Goal: Transaction & Acquisition: Download file/media

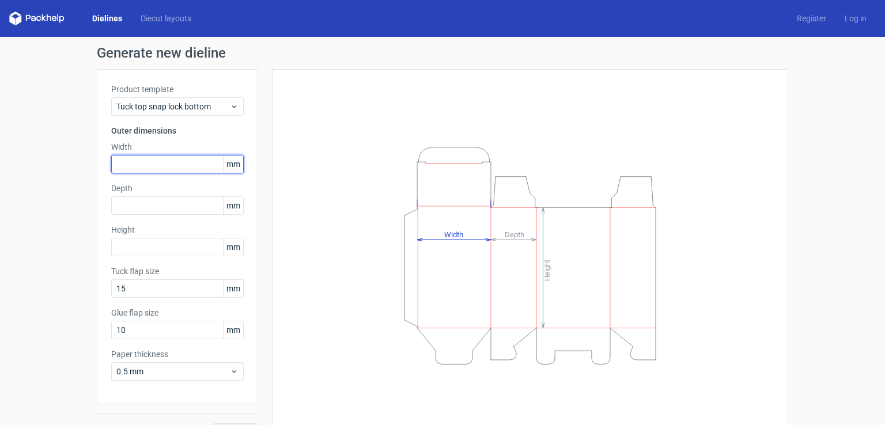
click at [195, 165] on input "text" at bounding box center [177, 164] width 133 height 18
type input "6"
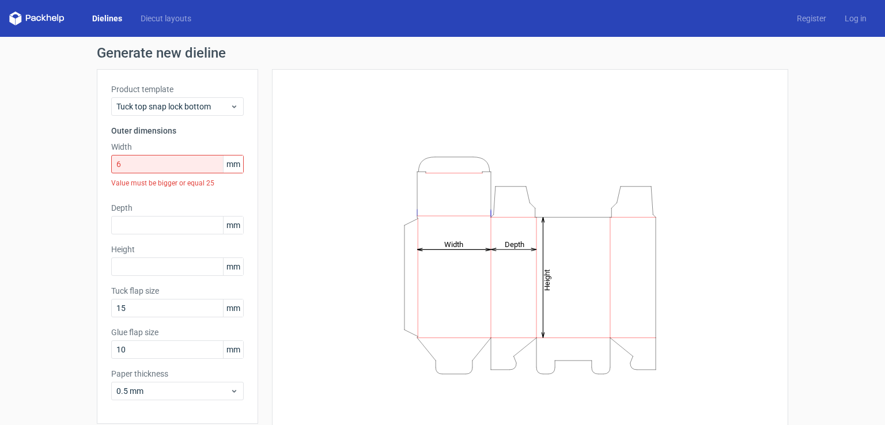
click at [235, 168] on span "mm" at bounding box center [233, 164] width 20 height 17
click at [232, 164] on span "mm" at bounding box center [233, 164] width 20 height 17
click at [235, 228] on span "mm" at bounding box center [233, 225] width 20 height 17
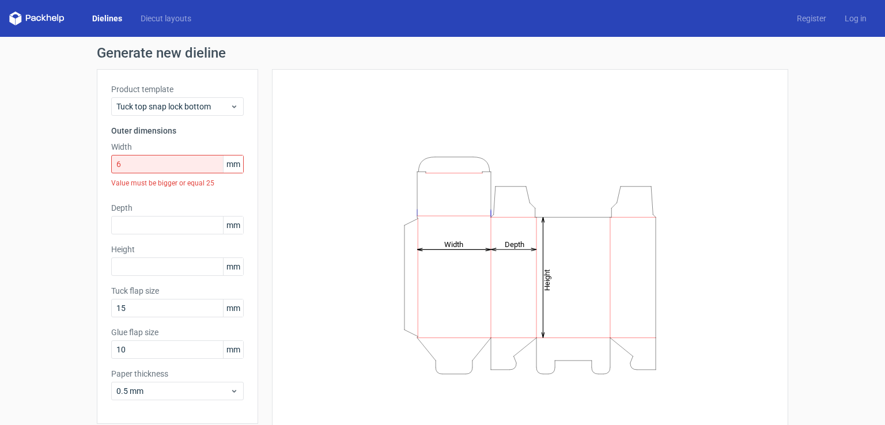
click at [227, 160] on span "mm" at bounding box center [233, 164] width 20 height 17
click at [204, 104] on span "Tuck top snap lock bottom" at bounding box center [173, 107] width 114 height 12
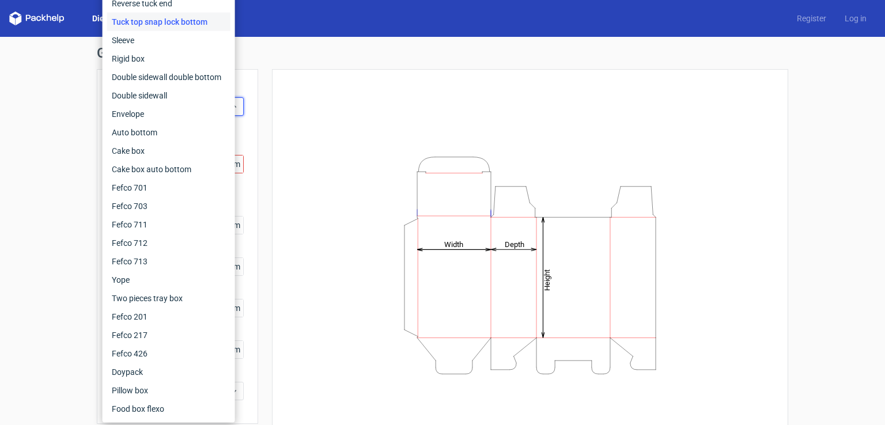
click at [343, 107] on div "Height Depth Width" at bounding box center [530, 266] width 488 height 364
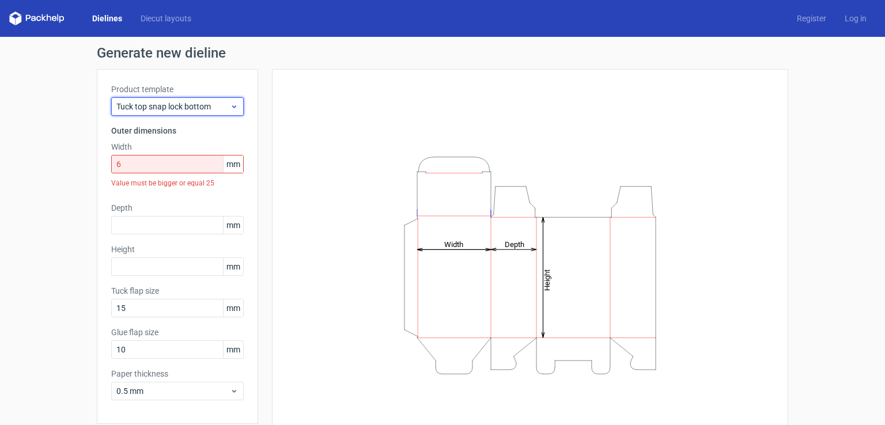
click at [160, 114] on div "Tuck top snap lock bottom" at bounding box center [177, 106] width 133 height 18
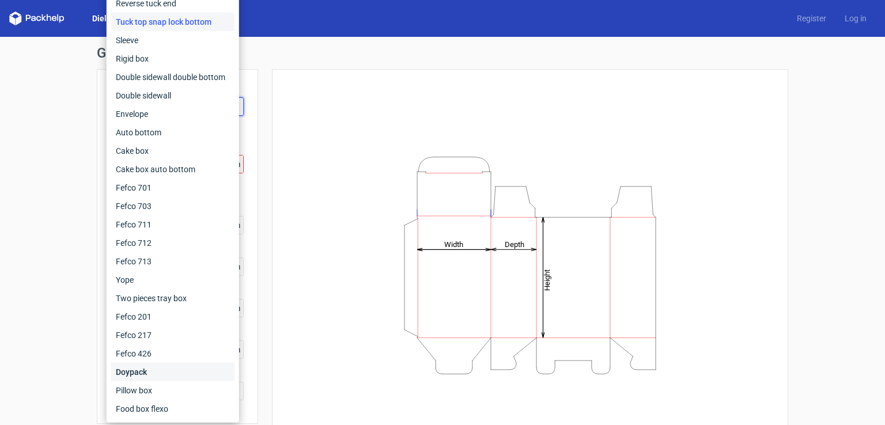
scroll to position [46, 0]
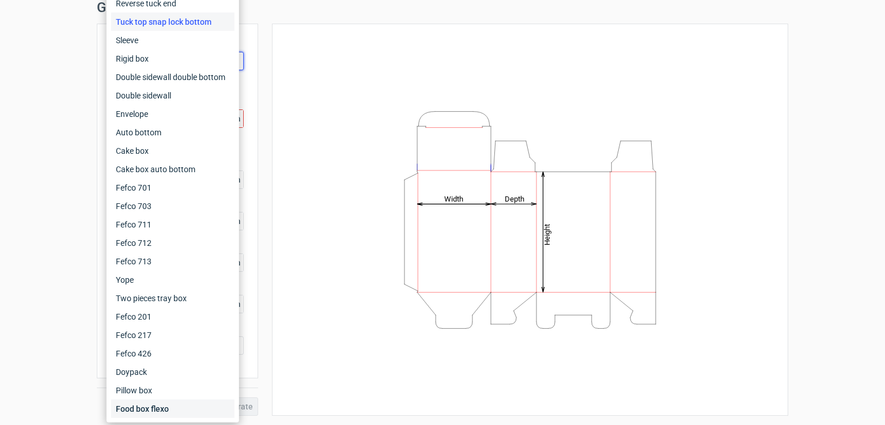
click at [164, 408] on div "Food box flexo" at bounding box center [172, 409] width 123 height 18
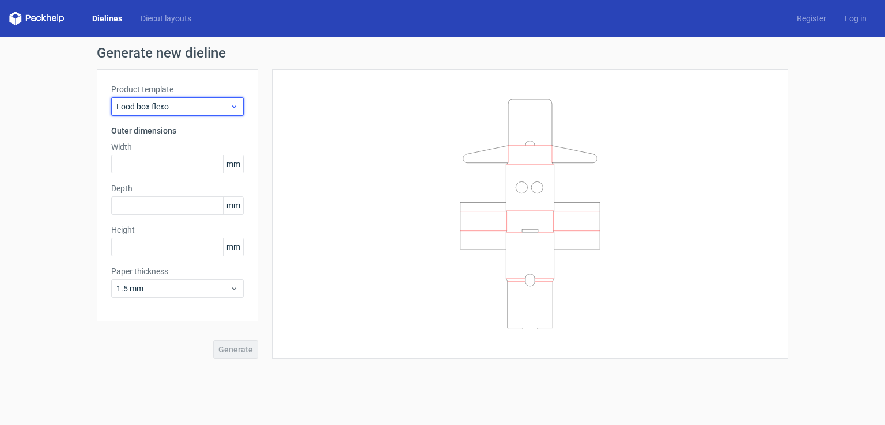
click at [180, 109] on span "Food box flexo" at bounding box center [173, 107] width 114 height 12
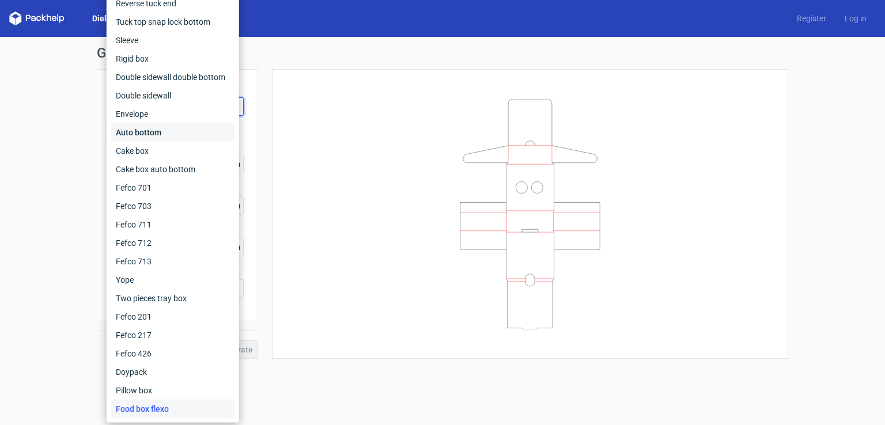
click at [161, 130] on div "Auto bottom" at bounding box center [172, 132] width 123 height 18
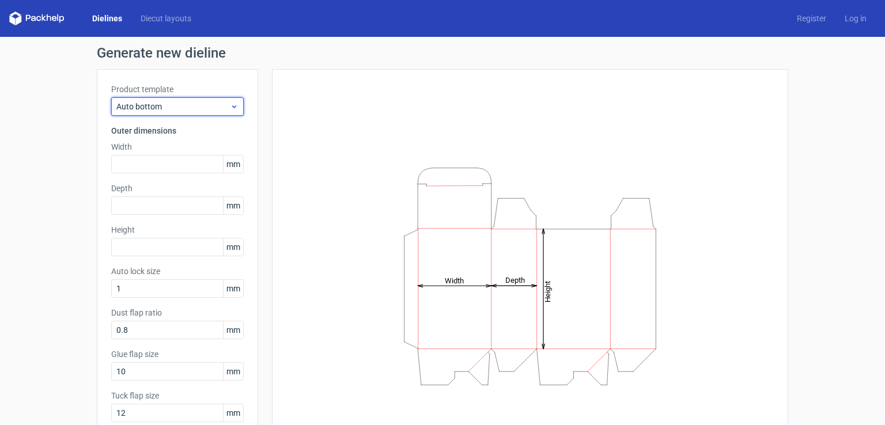
click at [168, 107] on span "Auto bottom" at bounding box center [173, 107] width 114 height 12
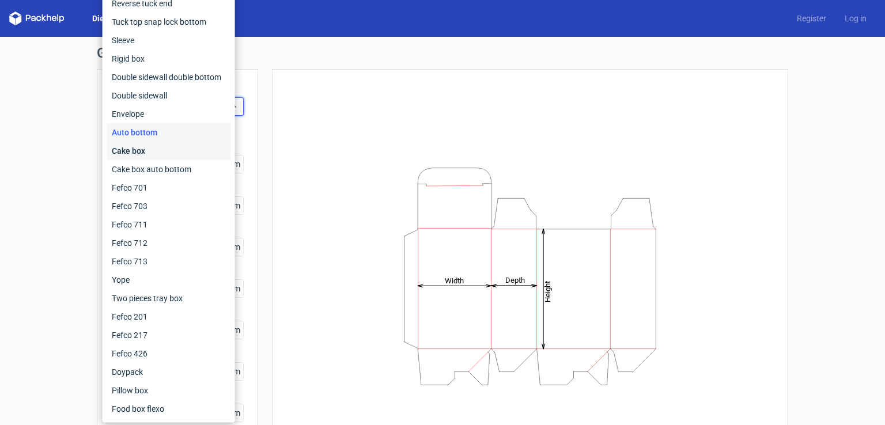
click at [152, 154] on div "Cake box" at bounding box center [168, 151] width 123 height 18
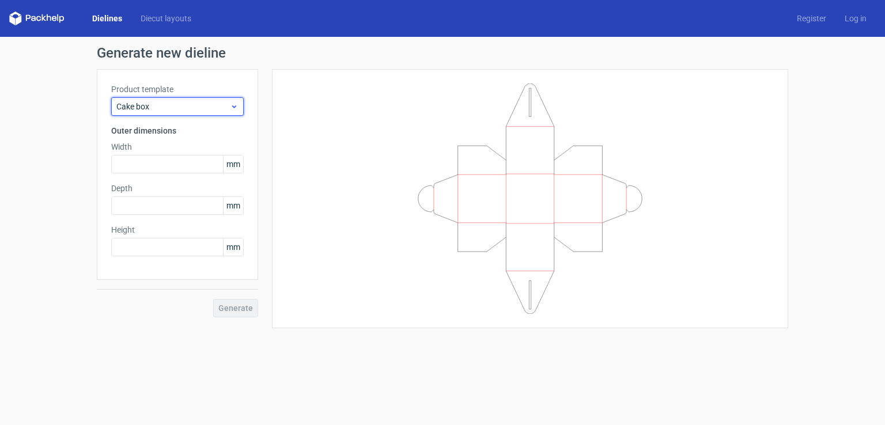
click at [162, 109] on span "Cake box" at bounding box center [173, 107] width 114 height 12
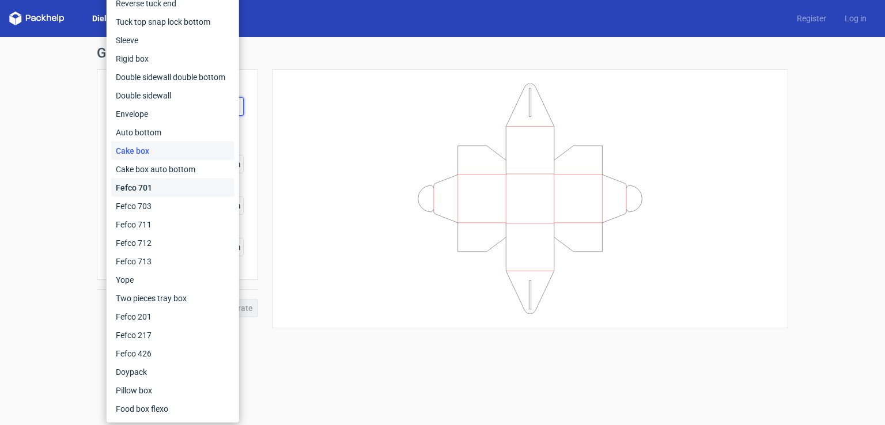
click at [140, 186] on div "Fefco 701" at bounding box center [172, 188] width 123 height 18
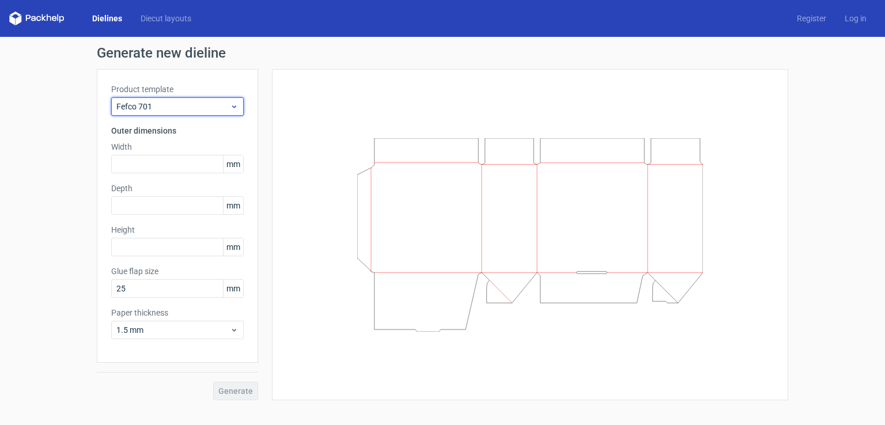
click at [228, 101] on span "Fefco 701" at bounding box center [173, 107] width 114 height 12
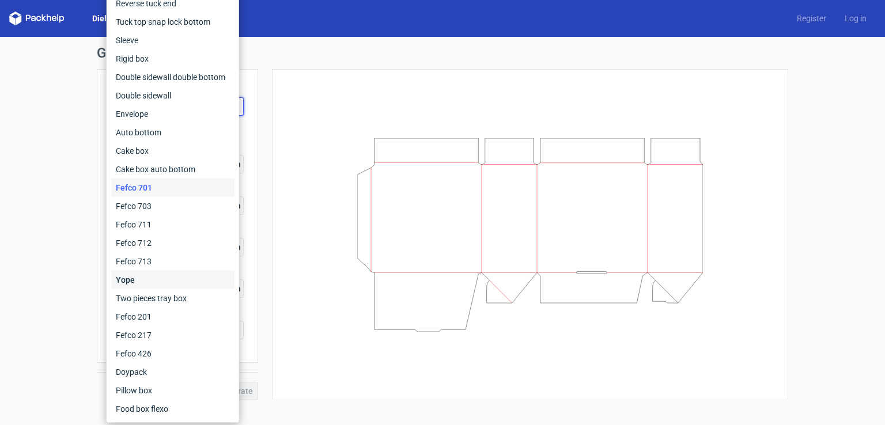
click at [175, 284] on div "Yope" at bounding box center [172, 280] width 123 height 18
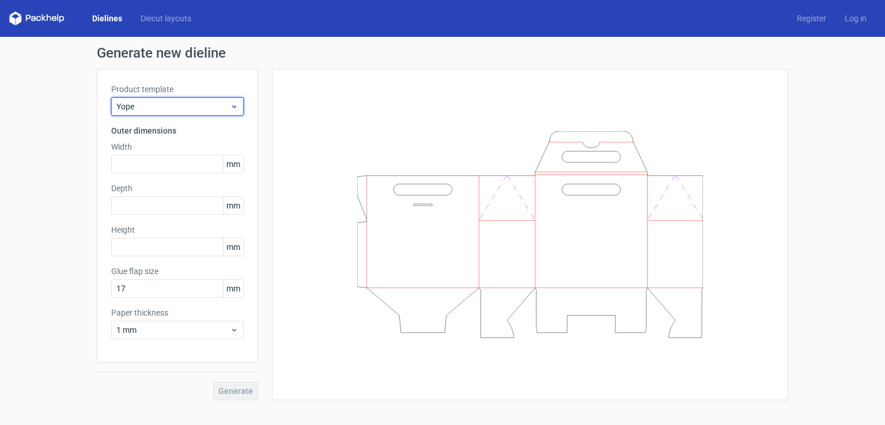
click at [149, 109] on span "Yope" at bounding box center [173, 107] width 114 height 12
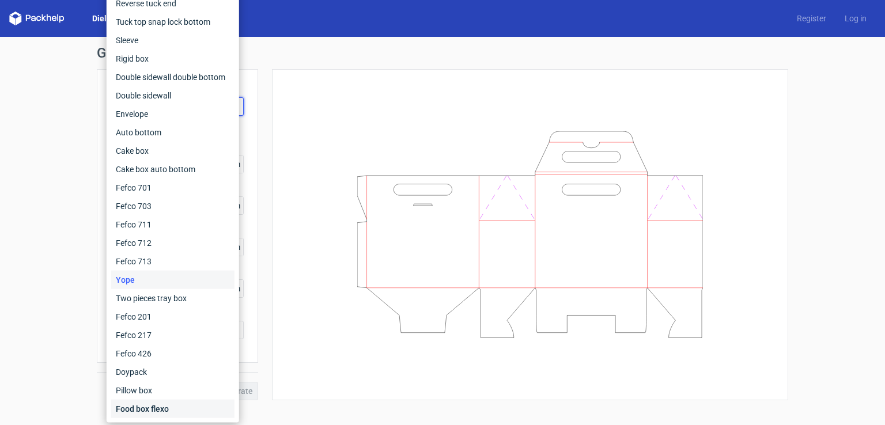
click at [133, 409] on div "Food box flexo" at bounding box center [172, 409] width 123 height 18
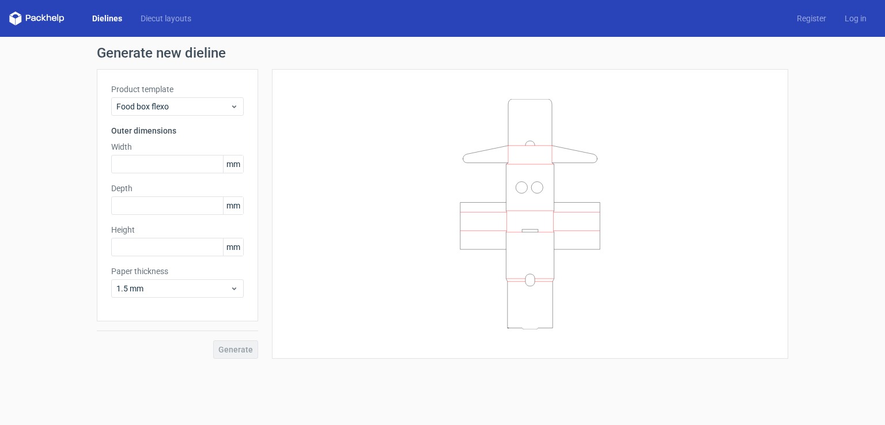
click at [193, 93] on label "Product template" at bounding box center [177, 90] width 133 height 12
click at [188, 106] on span "Food box flexo" at bounding box center [173, 107] width 114 height 12
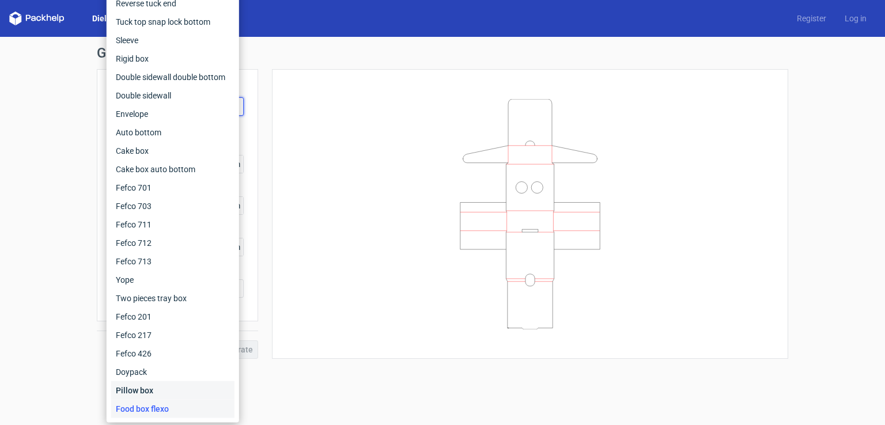
click at [138, 388] on div "Pillow box" at bounding box center [172, 391] width 123 height 18
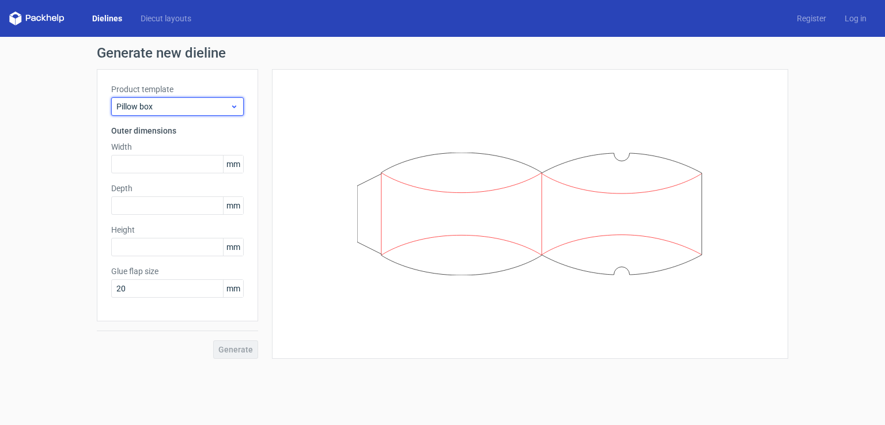
click at [171, 108] on span "Pillow box" at bounding box center [173, 107] width 114 height 12
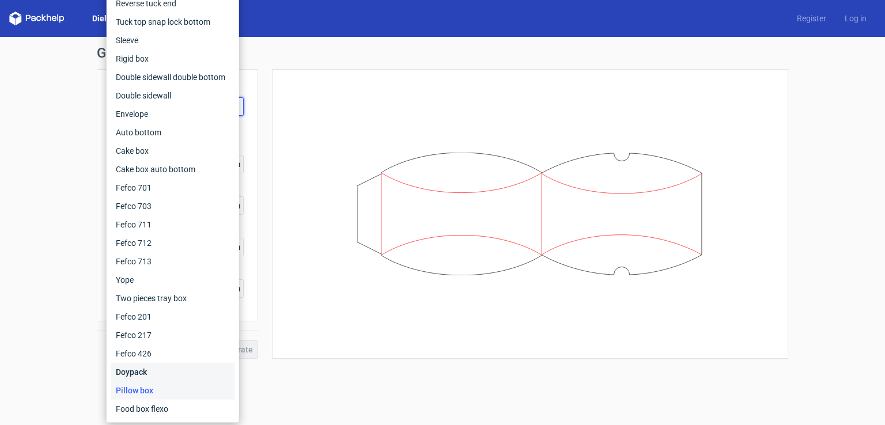
click at [133, 376] on div "Doypack" at bounding box center [172, 372] width 123 height 18
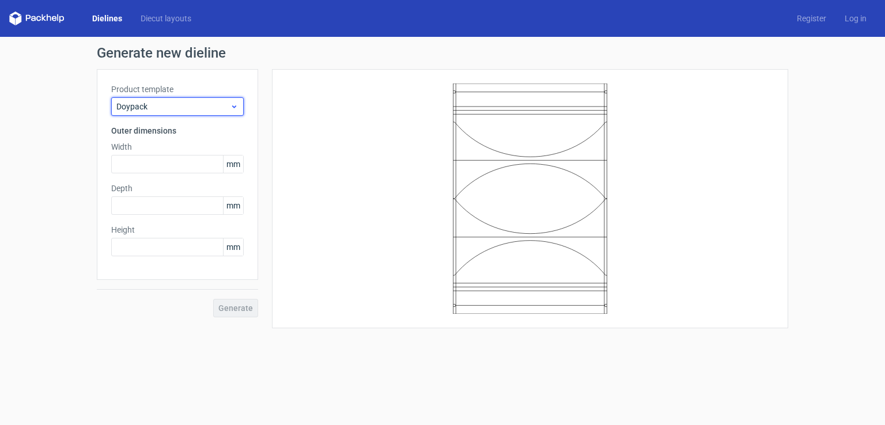
click at [198, 107] on span "Doypack" at bounding box center [173, 107] width 114 height 12
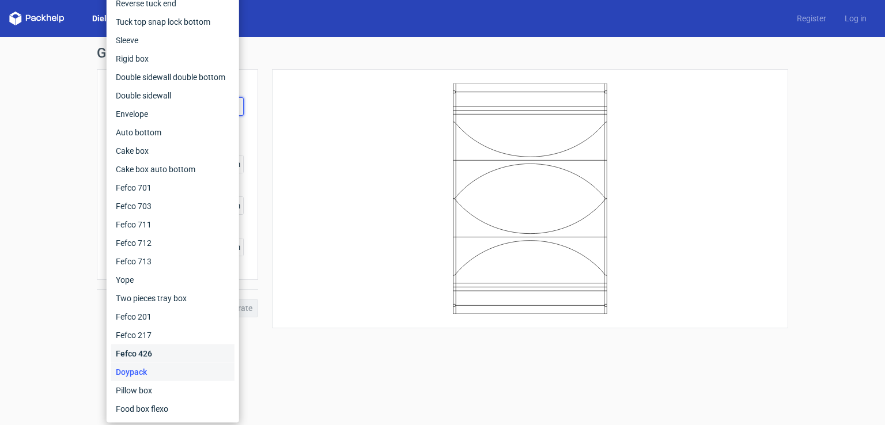
click at [157, 350] on div "Fefco 426" at bounding box center [172, 354] width 123 height 18
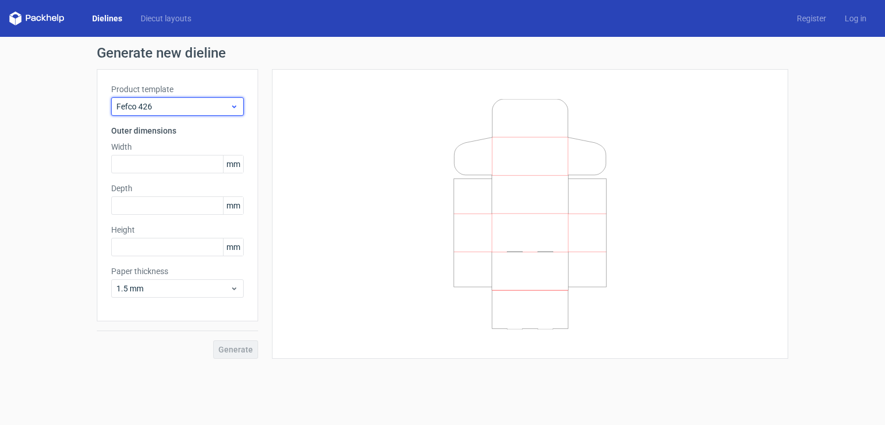
click at [191, 98] on div "Fefco 426" at bounding box center [177, 106] width 133 height 18
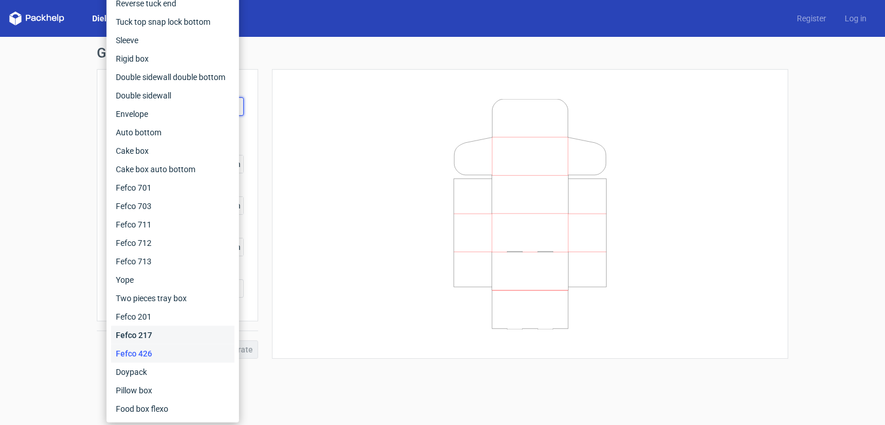
click at [150, 334] on div "Fefco 217" at bounding box center [172, 335] width 123 height 18
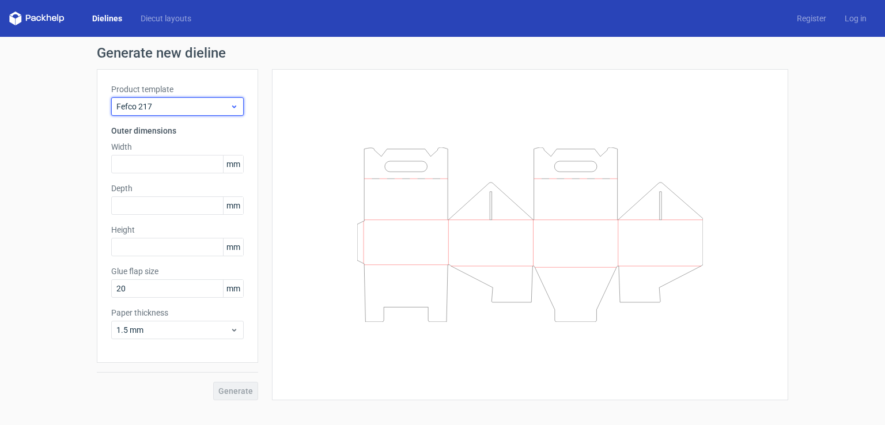
click at [156, 98] on div "Fefco 217" at bounding box center [177, 106] width 133 height 18
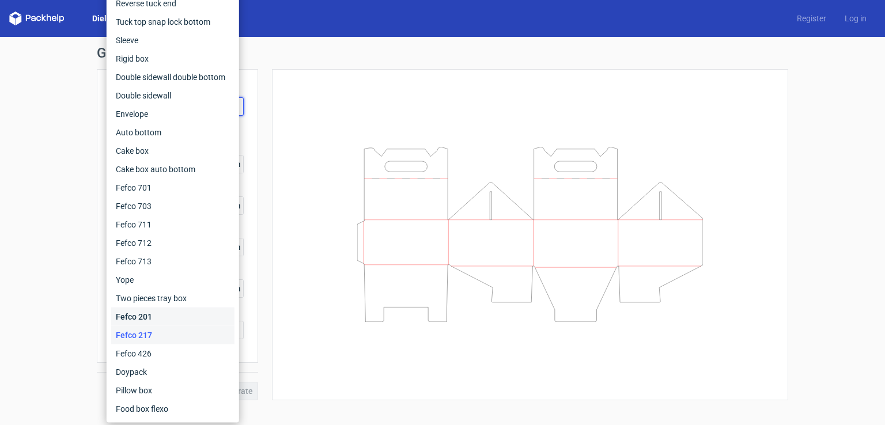
click at [130, 312] on div "Fefco 201" at bounding box center [172, 317] width 123 height 18
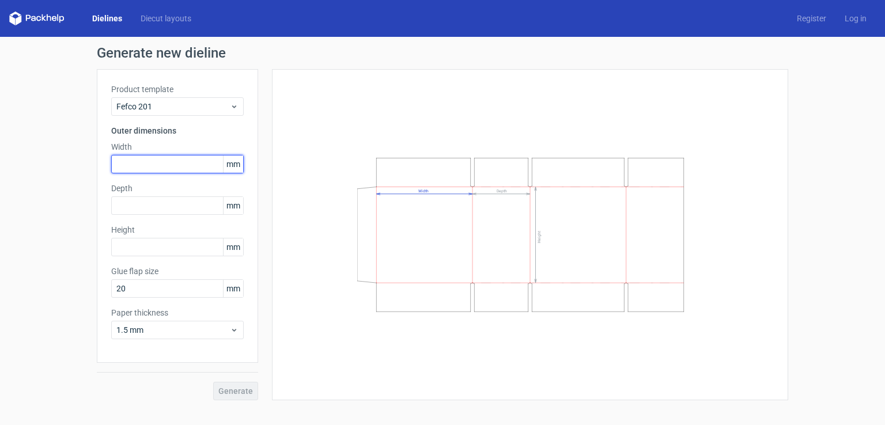
click at [164, 163] on input "text" at bounding box center [177, 164] width 133 height 18
click at [129, 207] on input "text" at bounding box center [177, 206] width 133 height 18
paste input "1524"
click at [131, 169] on input "text" at bounding box center [177, 164] width 133 height 18
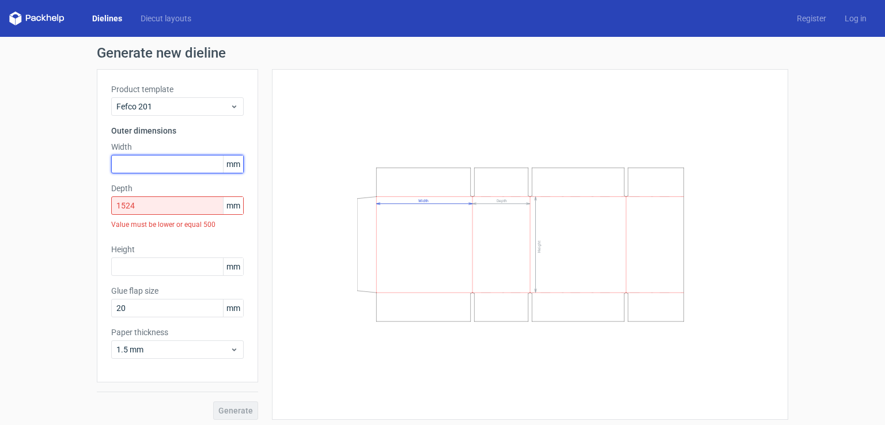
click at [119, 169] on input "text" at bounding box center [177, 164] width 133 height 18
click at [124, 208] on input "1524" at bounding box center [177, 206] width 133 height 18
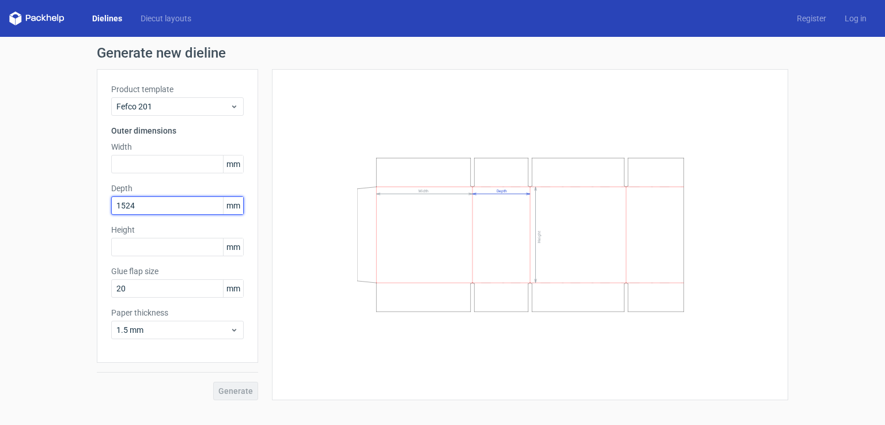
click at [136, 210] on input "1524" at bounding box center [177, 206] width 133 height 18
click at [159, 203] on input "1524" at bounding box center [177, 206] width 133 height 18
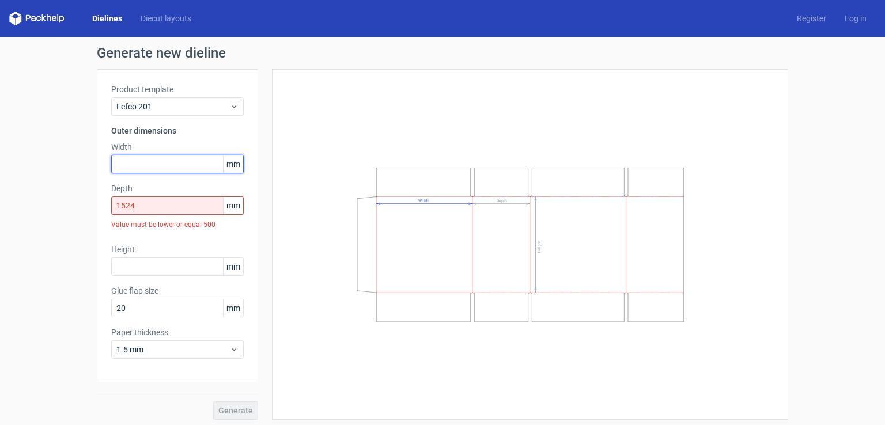
click at [155, 162] on input "text" at bounding box center [177, 164] width 133 height 18
click at [141, 206] on input "1524" at bounding box center [177, 206] width 133 height 18
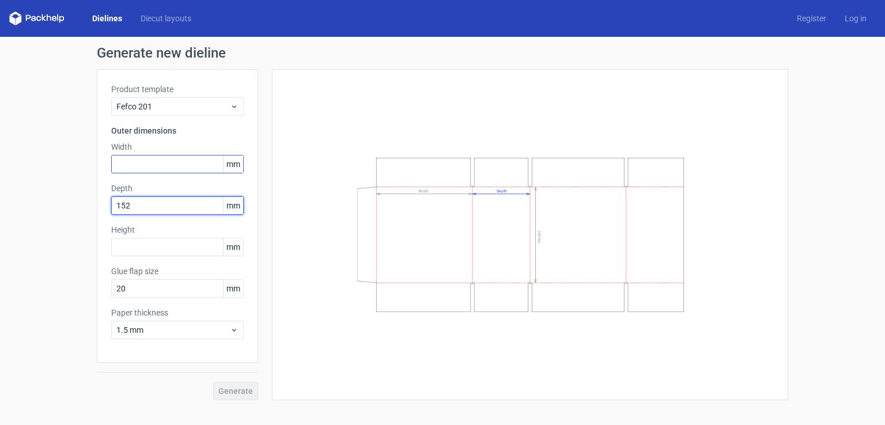
type input "152"
click at [142, 162] on input "text" at bounding box center [177, 164] width 133 height 18
click at [124, 163] on input "text" at bounding box center [177, 164] width 133 height 18
paste input "76"
type input "76"
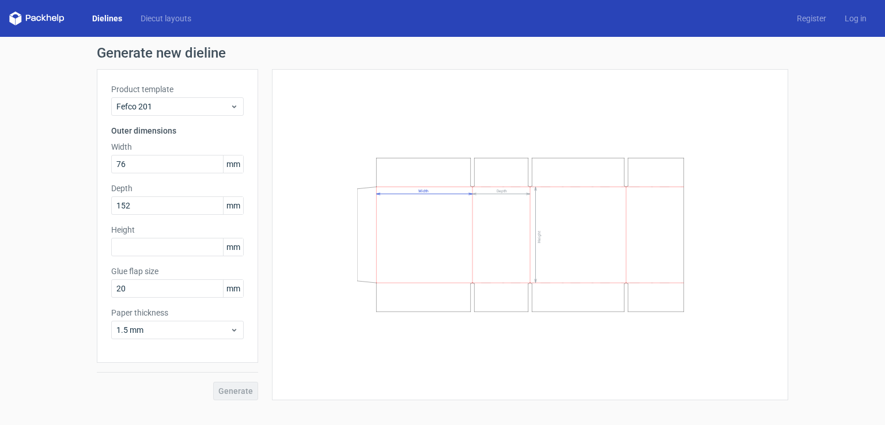
click at [138, 256] on div "Product template Fefco 201 Outer dimensions Width 76 mm Depth 152 mm Height mm …" at bounding box center [177, 216] width 161 height 294
click at [138, 250] on input "text" at bounding box center [177, 247] width 133 height 18
paste input "76"
type input "76"
click at [224, 387] on span "Generate" at bounding box center [235, 391] width 35 height 8
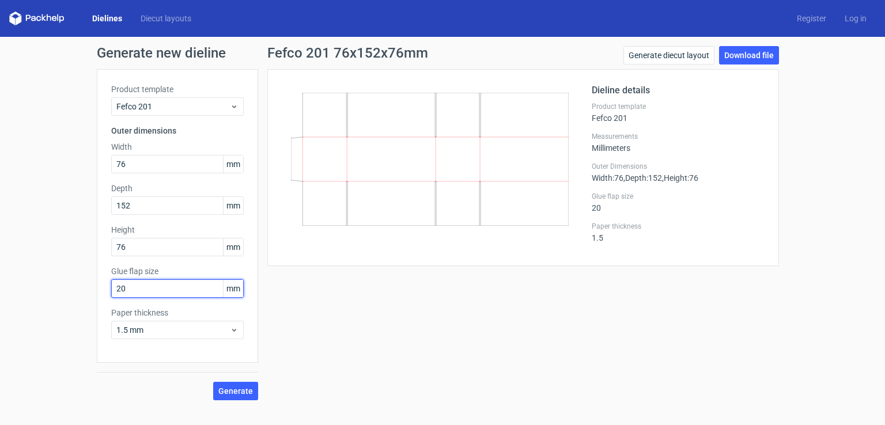
drag, startPoint x: 140, startPoint y: 290, endPoint x: 69, endPoint y: 277, distance: 72.0
click at [69, 277] on div "Generate new dieline Product template Fefco 201 Outer dimensions Width 76 mm De…" at bounding box center [442, 223] width 885 height 373
type input "50"
click at [242, 384] on button "Generate" at bounding box center [235, 391] width 45 height 18
click at [742, 53] on link "Download file" at bounding box center [749, 55] width 60 height 18
